Goal: Information Seeking & Learning: Learn about a topic

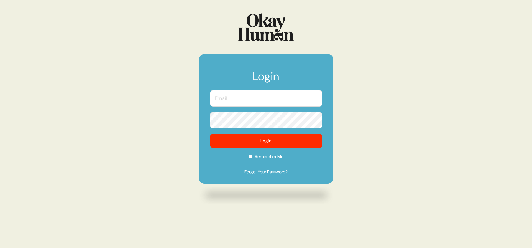
type input "[PERSON_NAME][EMAIL_ADDRESS][DOMAIN_NAME]"
click at [254, 103] on input "[PERSON_NAME][EMAIL_ADDRESS][DOMAIN_NAME]" at bounding box center [266, 98] width 112 height 16
click at [181, 147] on div "Login [PERSON_NAME][EMAIL_ADDRESS][DOMAIN_NAME] Login Remember Me Forgot Your P…" at bounding box center [266, 124] width 532 height 248
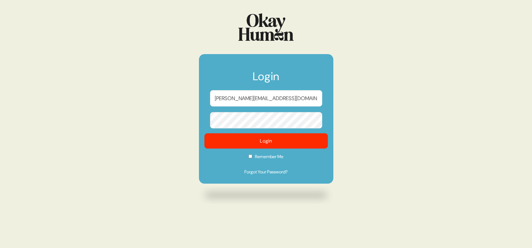
click at [218, 144] on button "Login" at bounding box center [266, 140] width 124 height 15
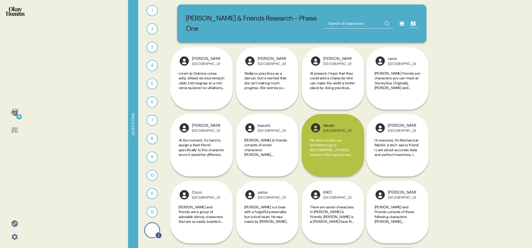
click at [151, 232] on div at bounding box center [152, 230] width 16 height 16
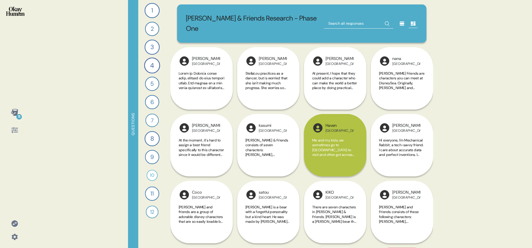
click at [14, 128] on icon at bounding box center [14, 130] width 6 height 6
click at [14, 133] on icon at bounding box center [15, 130] width 8 height 8
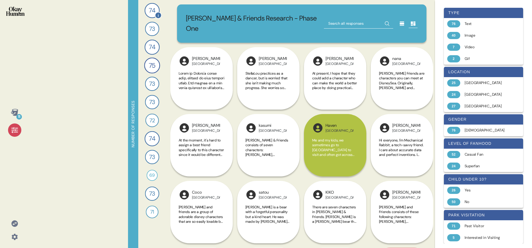
click at [157, 15] on icon at bounding box center [159, 15] width 6 height 6
click at [154, 13] on span "74" at bounding box center [152, 10] width 7 height 9
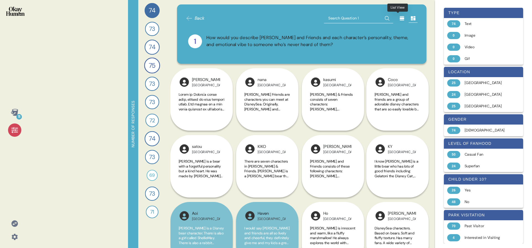
click at [400, 21] on icon at bounding box center [403, 19] width 6 height 6
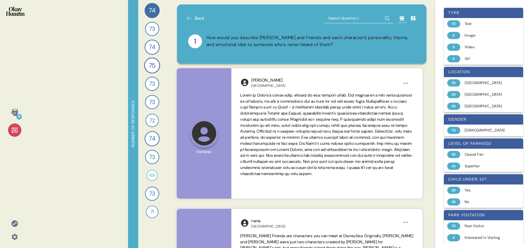
click at [21, 17] on div at bounding box center [14, 14] width 20 height 21
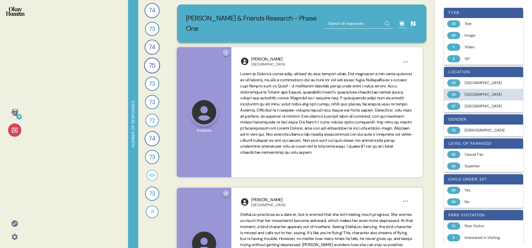
click at [472, 93] on div "[GEOGRAPHIC_DATA]" at bounding box center [487, 95] width 44 height 6
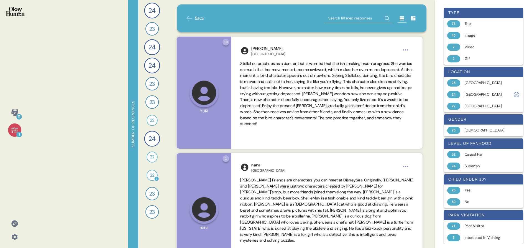
click at [153, 173] on span "22" at bounding box center [152, 175] width 4 height 7
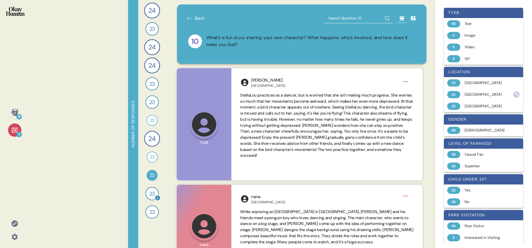
click at [154, 190] on span "23" at bounding box center [152, 193] width 6 height 8
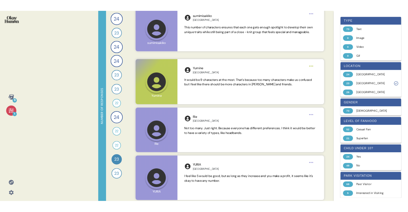
scroll to position [200, 0]
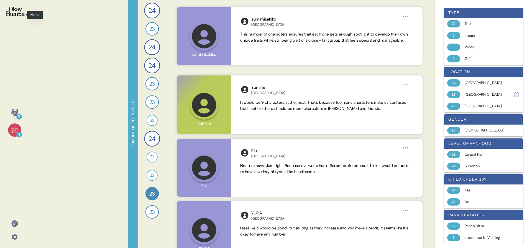
click at [7, 16] on div at bounding box center [14, 14] width 20 height 21
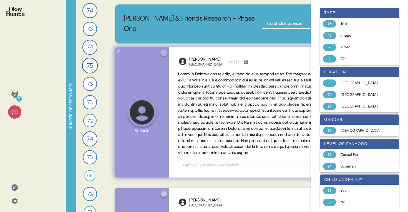
click at [230, 72] on span at bounding box center [264, 112] width 173 height 83
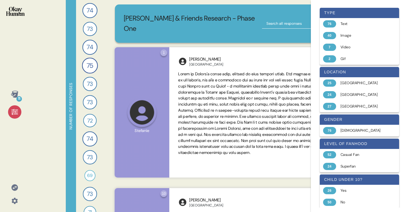
click at [15, 113] on icon at bounding box center [15, 112] width 8 height 8
